Goal: Navigation & Orientation: Find specific page/section

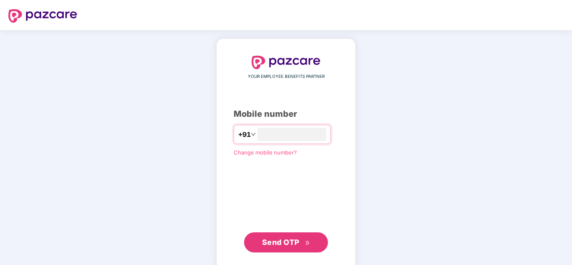
type input "*"
type input "**********"
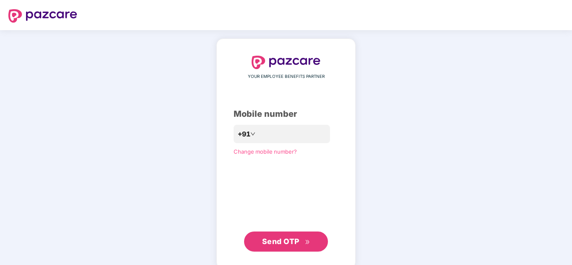
click at [287, 243] on span "Send OTP" at bounding box center [280, 241] width 37 height 9
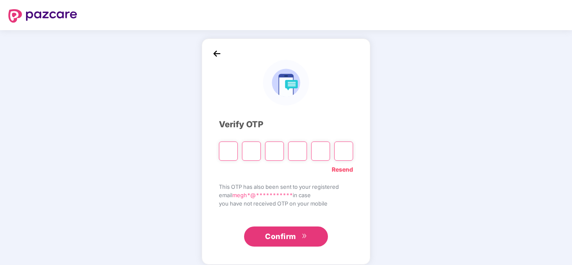
type input "*"
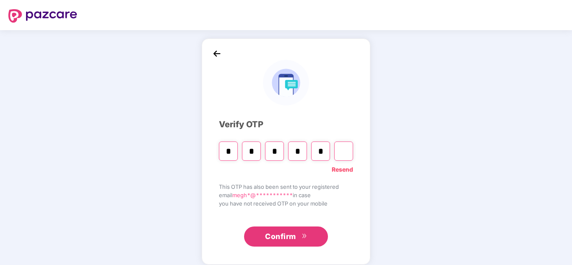
type input "*"
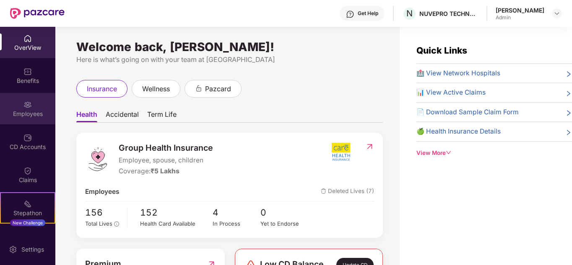
click at [16, 115] on div "Employees" at bounding box center [27, 114] width 55 height 8
